Goal: Transaction & Acquisition: Subscribe to service/newsletter

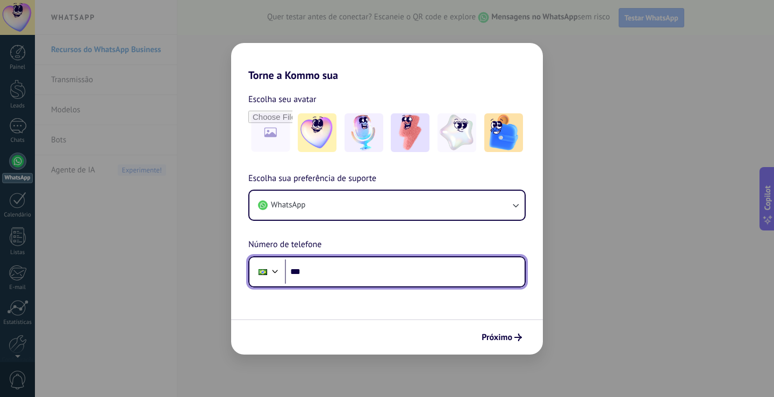
click at [339, 268] on input "***" at bounding box center [405, 272] width 240 height 25
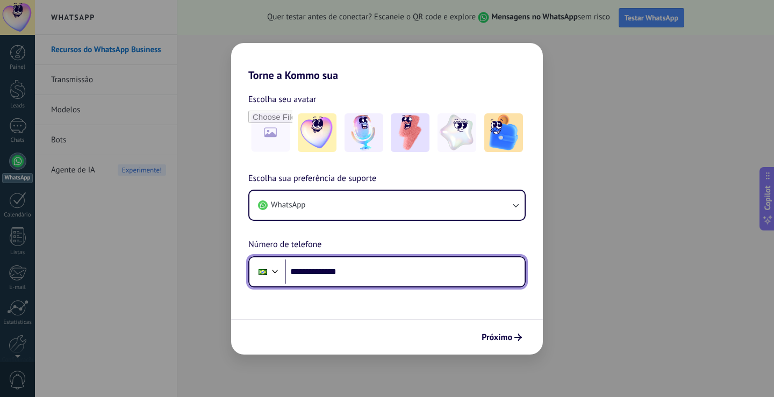
click at [391, 270] on input "**********" at bounding box center [405, 272] width 240 height 25
type input "**********"
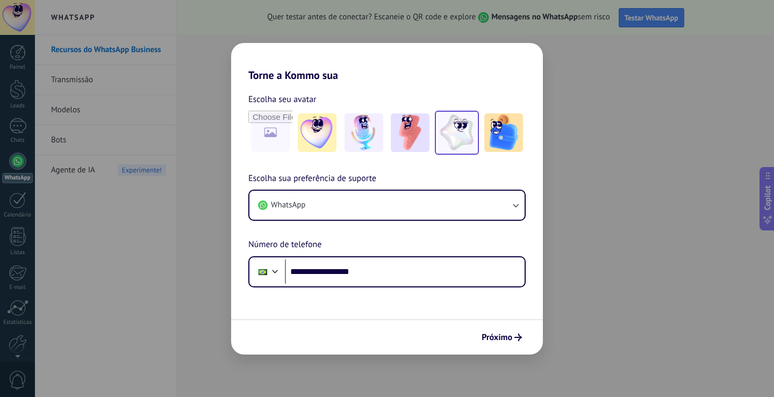
click at [476, 128] on img at bounding box center [457, 132] width 39 height 39
click at [518, 334] on icon "submit" at bounding box center [518, 338] width 8 height 8
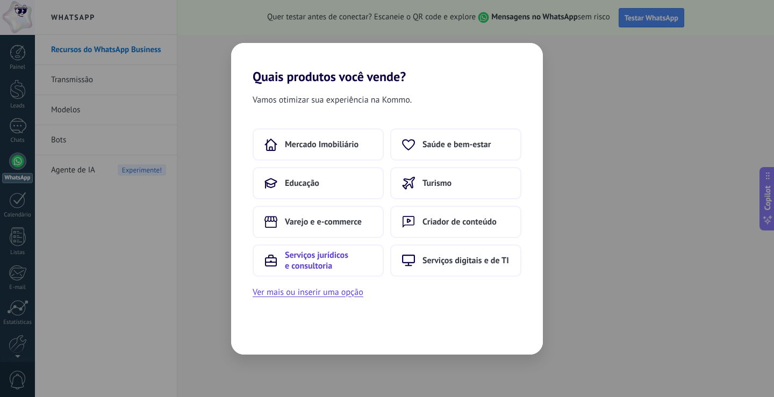
click at [334, 261] on span "Serviços jurídicos e consultoria" at bounding box center [328, 261] width 87 height 22
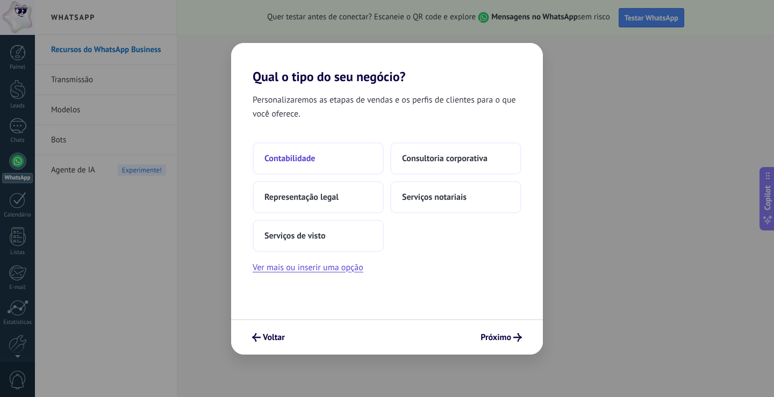
click at [329, 160] on button "Contabilidade" at bounding box center [318, 158] width 131 height 32
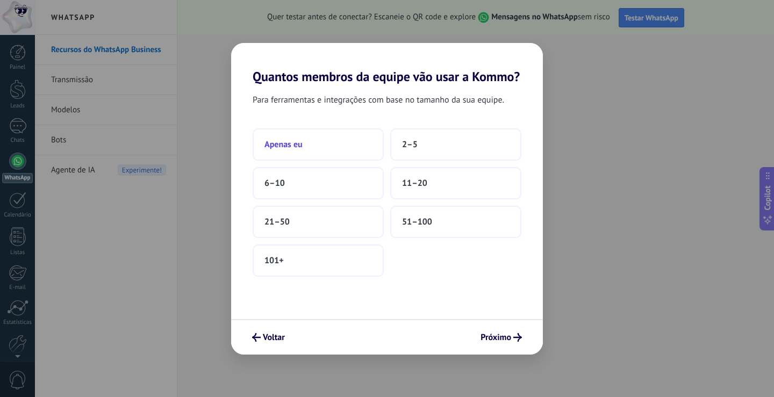
click at [320, 147] on button "Apenas eu" at bounding box center [318, 144] width 131 height 32
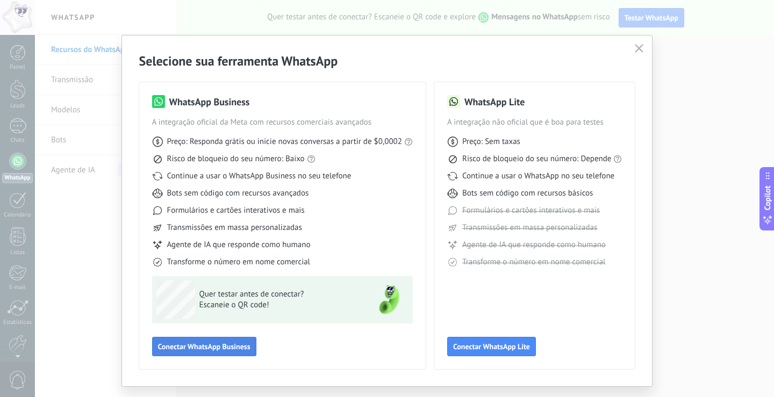
click at [215, 347] on span "Conectar WhatsApp Business" at bounding box center [204, 347] width 92 height 8
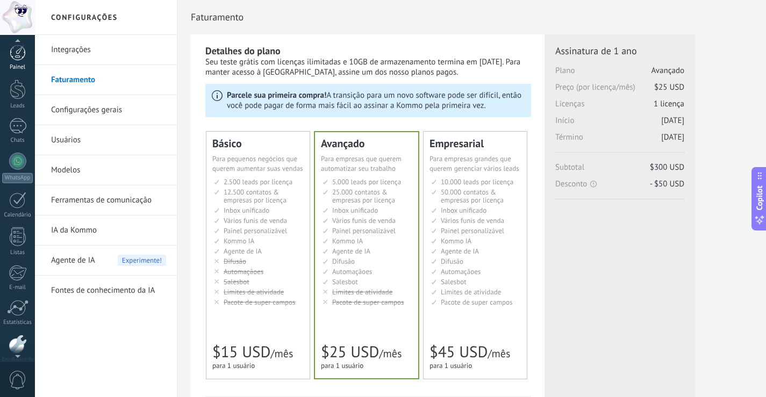
click at [10, 57] on div at bounding box center [18, 53] width 16 height 16
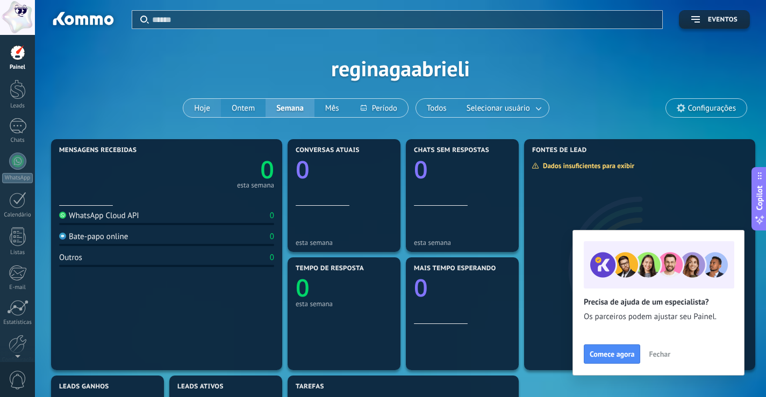
click at [195, 113] on button "Hoje" at bounding box center [202, 108] width 38 height 18
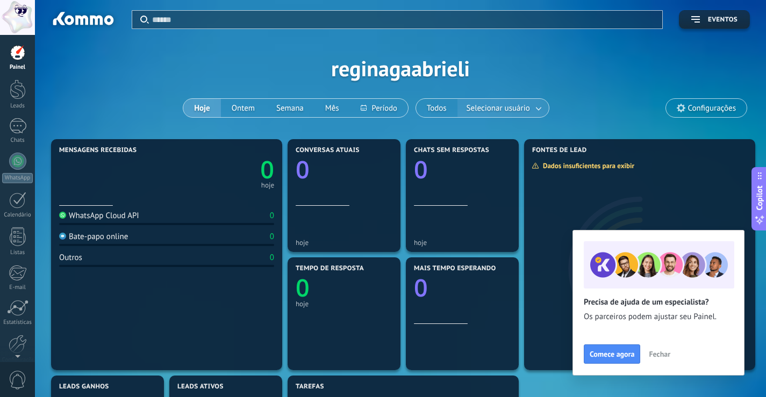
click at [528, 110] on span "Selecionar usuário" at bounding box center [498, 108] width 68 height 15
click at [20, 97] on div at bounding box center [18, 90] width 16 height 20
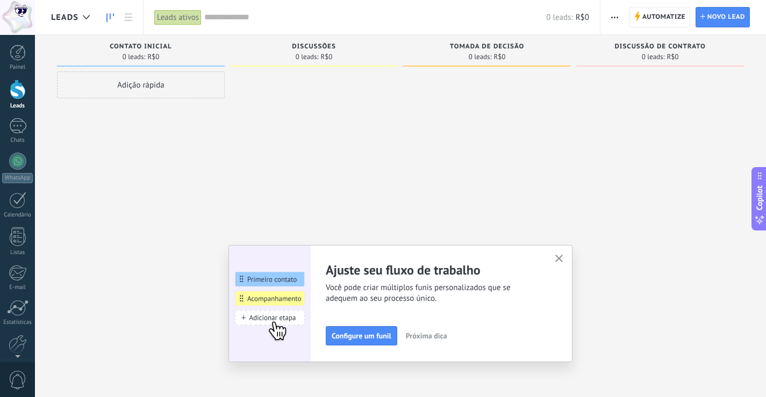
click at [22, 145] on div "Painel Leads Chats WhatsApp Clientes" at bounding box center [17, 229] width 35 height 368
click at [20, 129] on div at bounding box center [17, 126] width 17 height 16
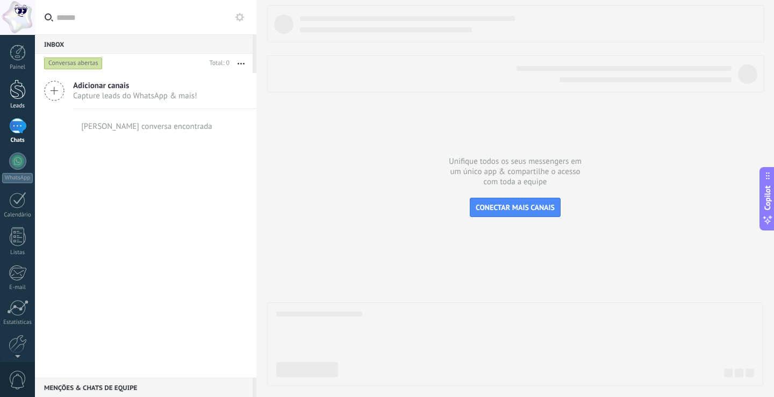
click at [17, 96] on div at bounding box center [18, 90] width 16 height 20
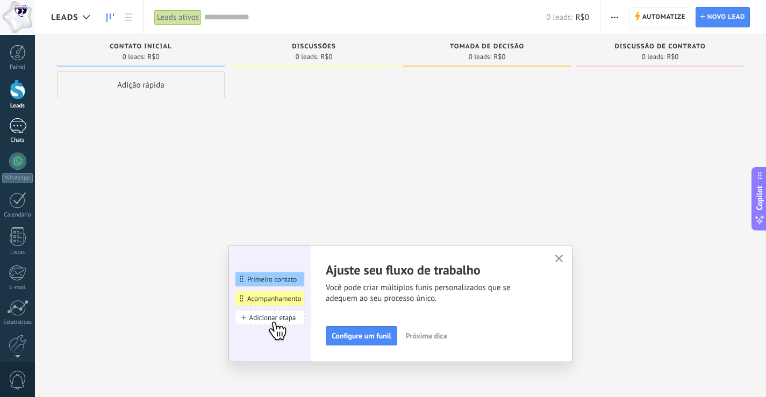
click at [19, 128] on div at bounding box center [17, 126] width 17 height 16
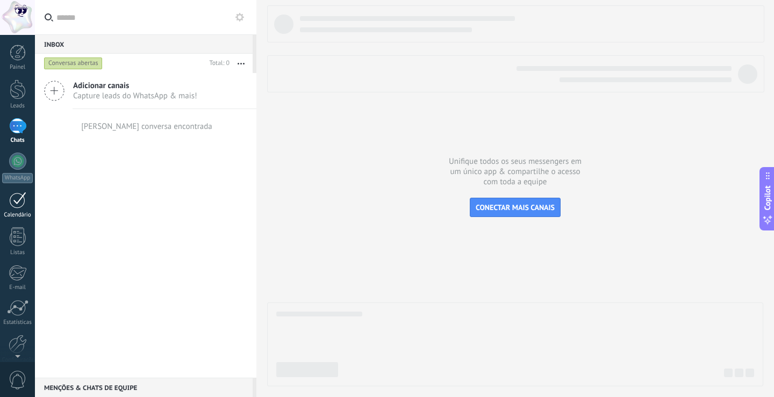
click at [18, 199] on div at bounding box center [17, 200] width 17 height 17
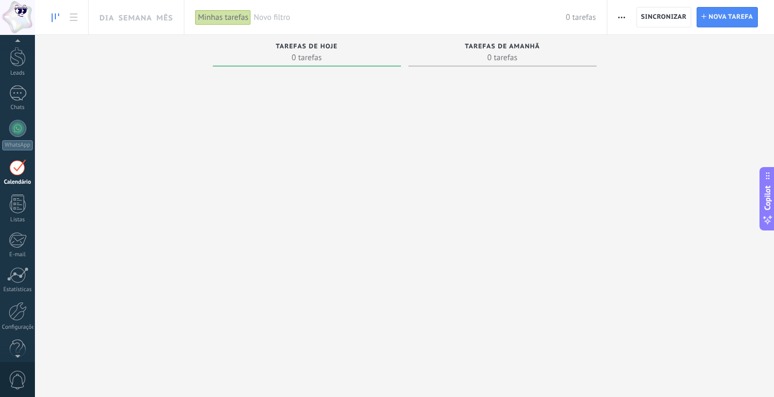
scroll to position [50, 0]
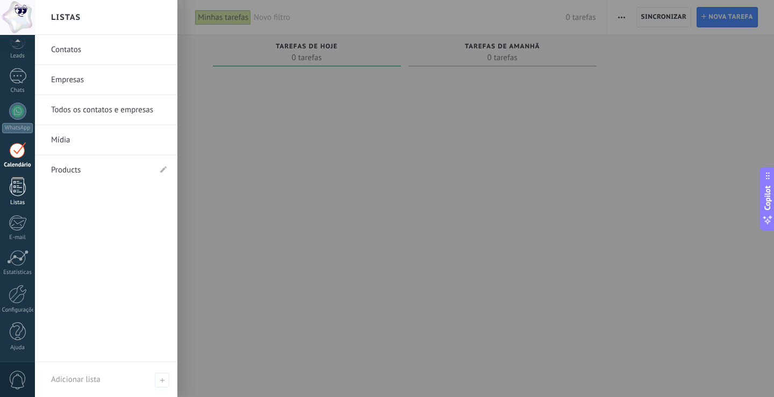
click at [22, 194] on div at bounding box center [18, 186] width 16 height 19
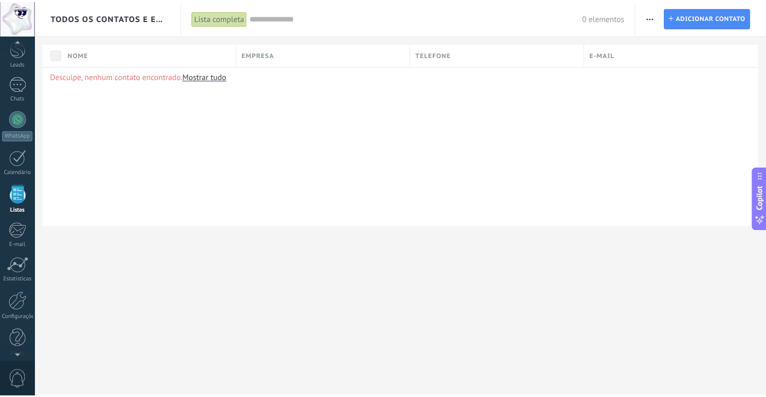
scroll to position [50, 0]
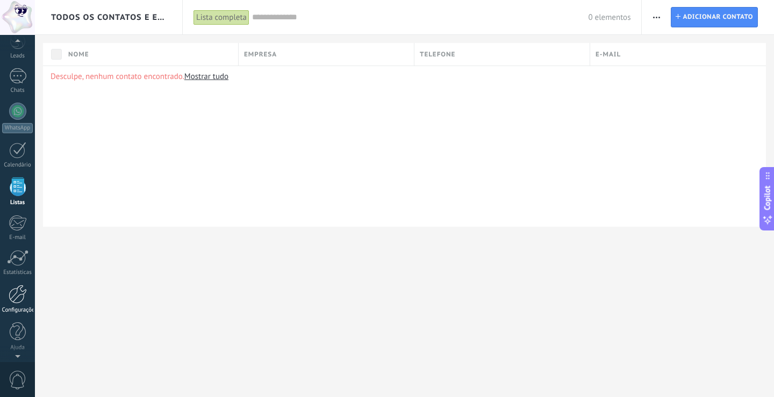
click at [21, 312] on div "Configurações" at bounding box center [17, 310] width 31 height 7
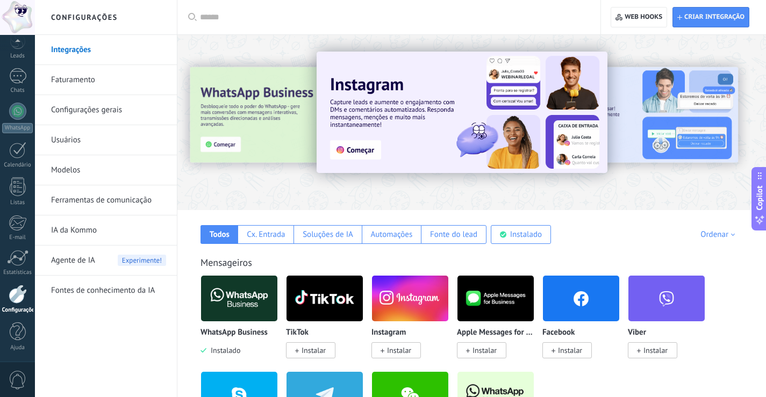
click at [100, 199] on link "Ferramentas de comunicação" at bounding box center [108, 200] width 115 height 30
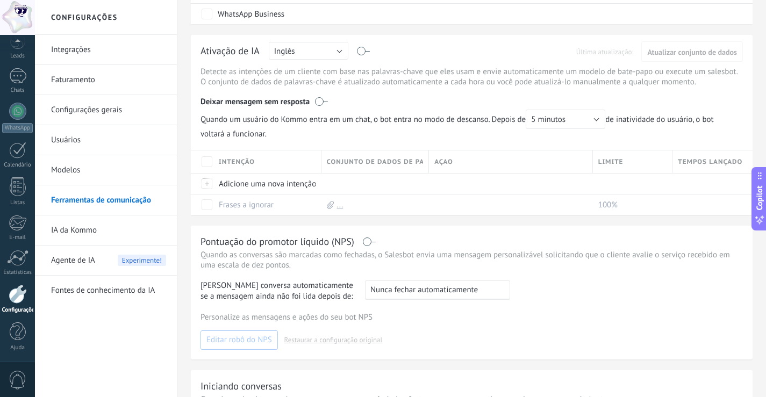
scroll to position [269, 0]
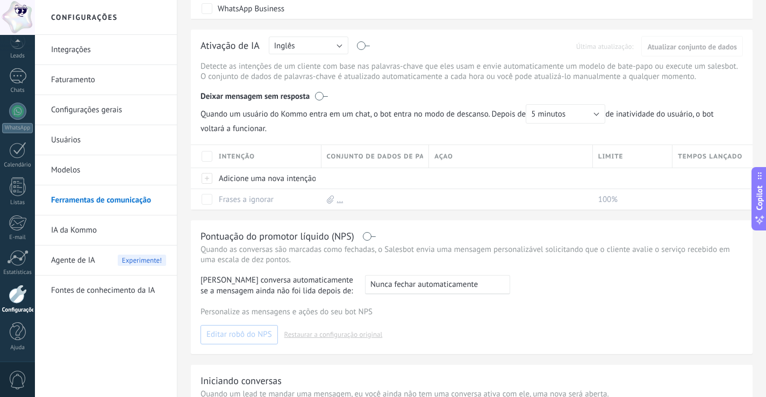
click at [113, 74] on link "Faturamento" at bounding box center [108, 80] width 115 height 30
